Goal: Check status

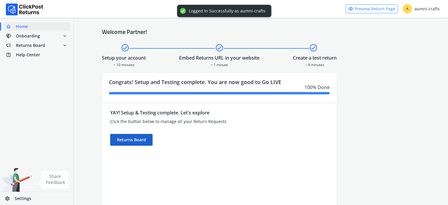
click at [130, 139] on div "Returns Board" at bounding box center [131, 140] width 42 height 12
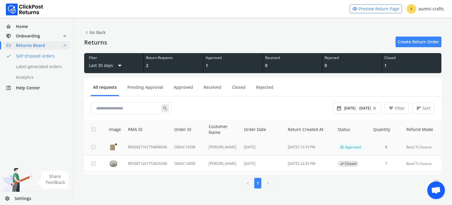
click at [140, 149] on td "RE60921741754898546" at bounding box center [148, 147] width 46 height 16
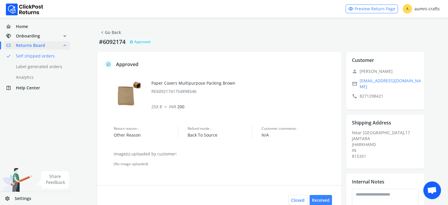
scroll to position [85, 0]
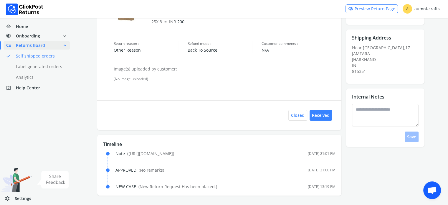
drag, startPoint x: 128, startPoint y: 154, endPoint x: 256, endPoint y: 155, distance: 127.2
click at [260, 158] on div "Note ( [URL][DOMAIN_NAME] ) [DATE] 21:01 PM APPROVED ( No remarks ) [DATE] 21:0…" at bounding box center [220, 169] width 229 height 39
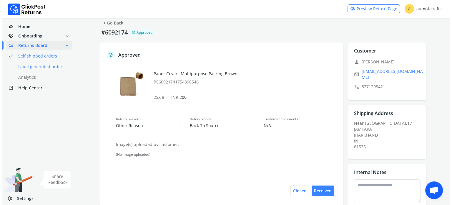
scroll to position [0, 0]
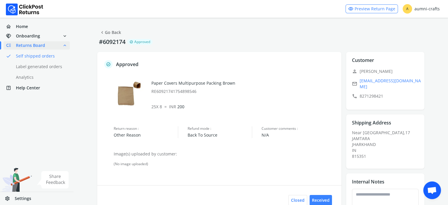
click at [21, 43] on span "Returns Board" at bounding box center [30, 45] width 29 height 6
click at [28, 54] on link "done Self shipped orders" at bounding box center [40, 56] width 73 height 8
